Goal: Task Accomplishment & Management: Use online tool/utility

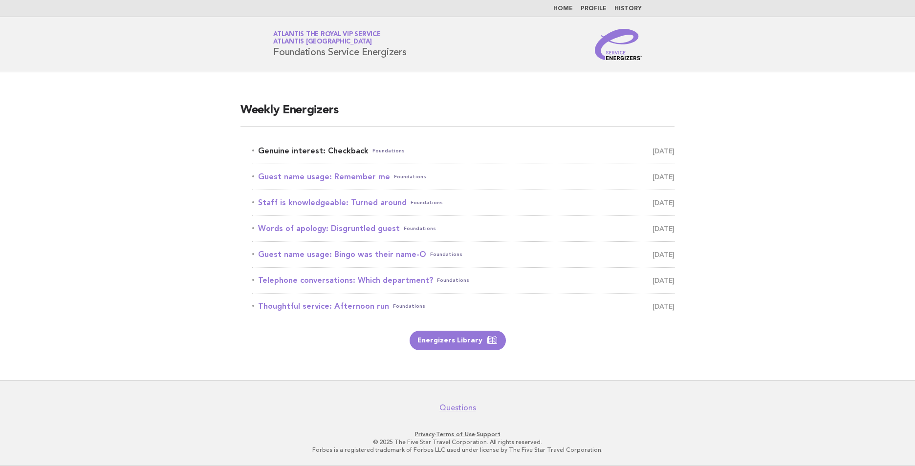
click at [330, 151] on link "Genuine interest: Checkback Foundations [DATE]" at bounding box center [463, 151] width 422 height 14
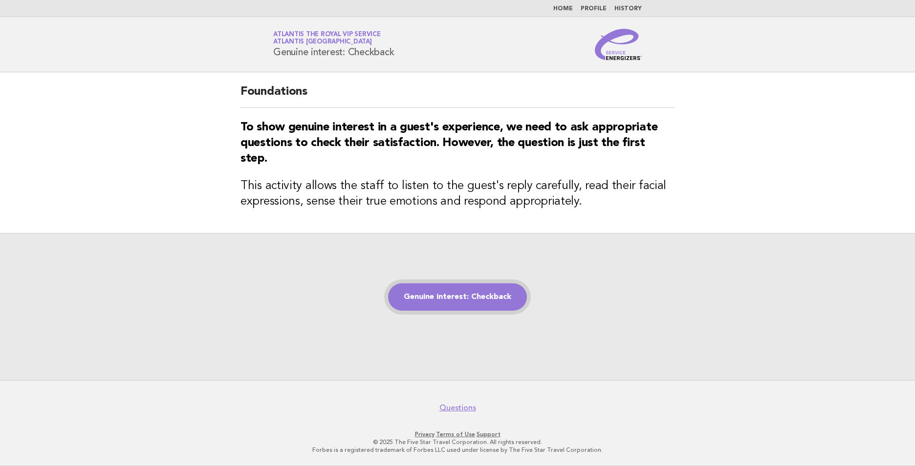
click at [471, 297] on link "Genuine interest: Checkback" at bounding box center [457, 296] width 139 height 27
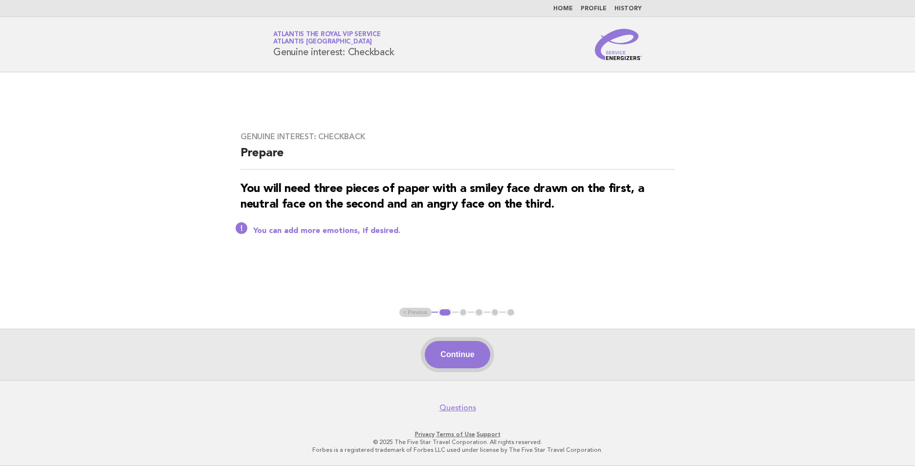
click at [460, 357] on button "Continue" at bounding box center [457, 354] width 65 height 27
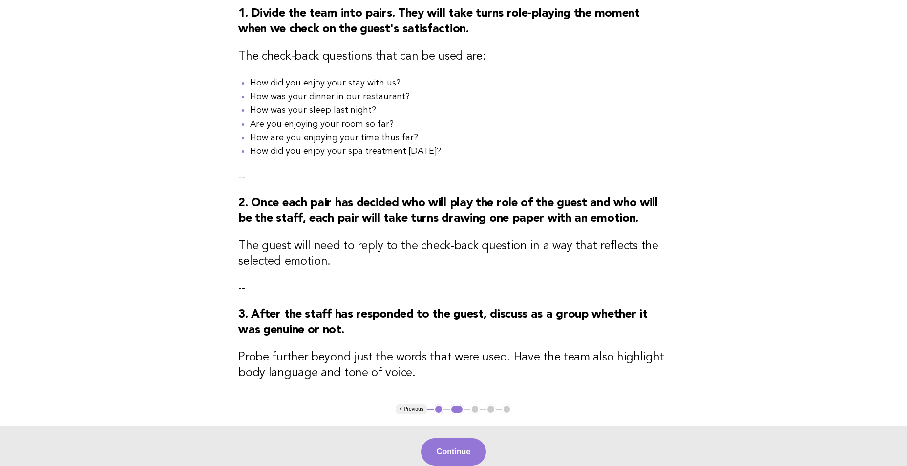
scroll to position [195, 0]
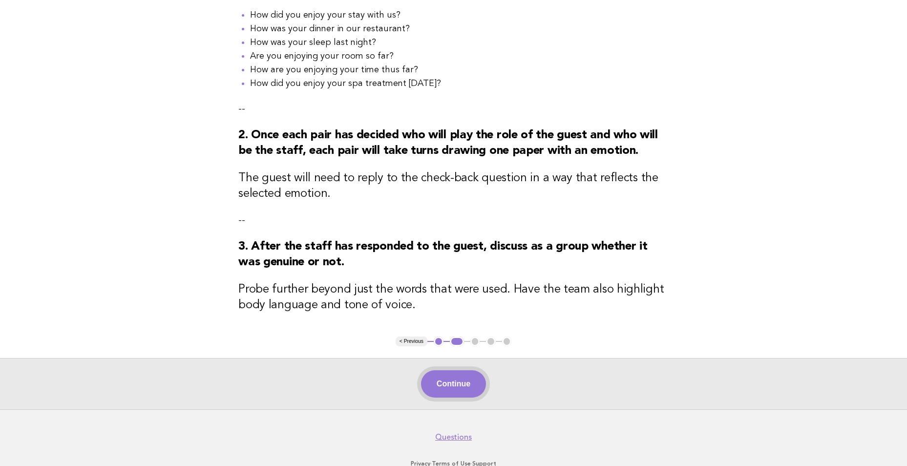
click at [467, 393] on button "Continue" at bounding box center [453, 383] width 65 height 27
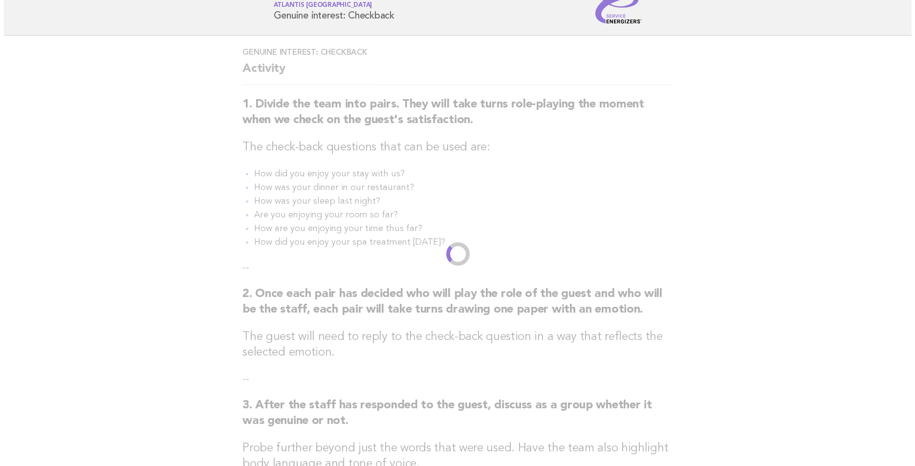
scroll to position [0, 0]
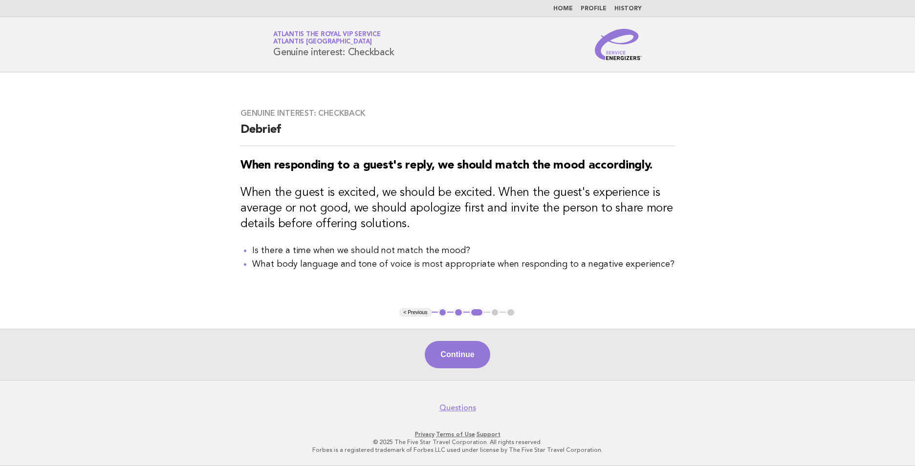
click at [486, 368] on div "Continue" at bounding box center [457, 354] width 915 height 51
click at [478, 362] on button "Continue" at bounding box center [457, 354] width 65 height 27
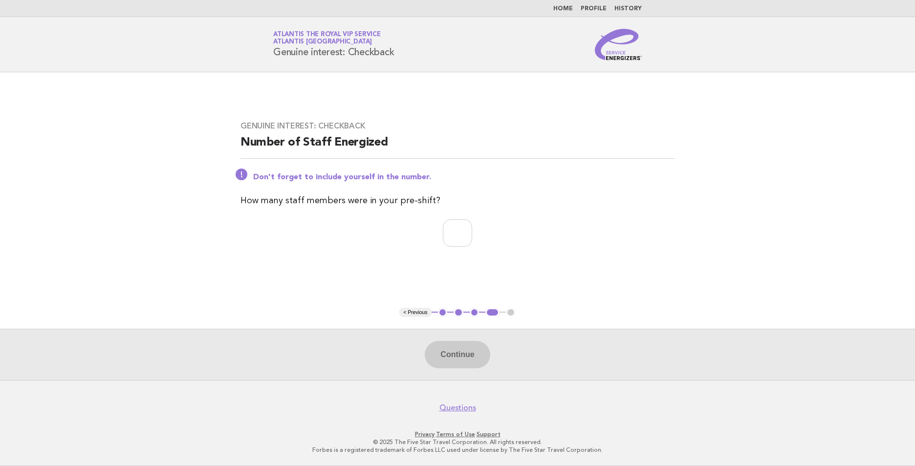
click at [571, 9] on link "Home" at bounding box center [563, 9] width 20 height 6
